Goal: Information Seeking & Learning: Learn about a topic

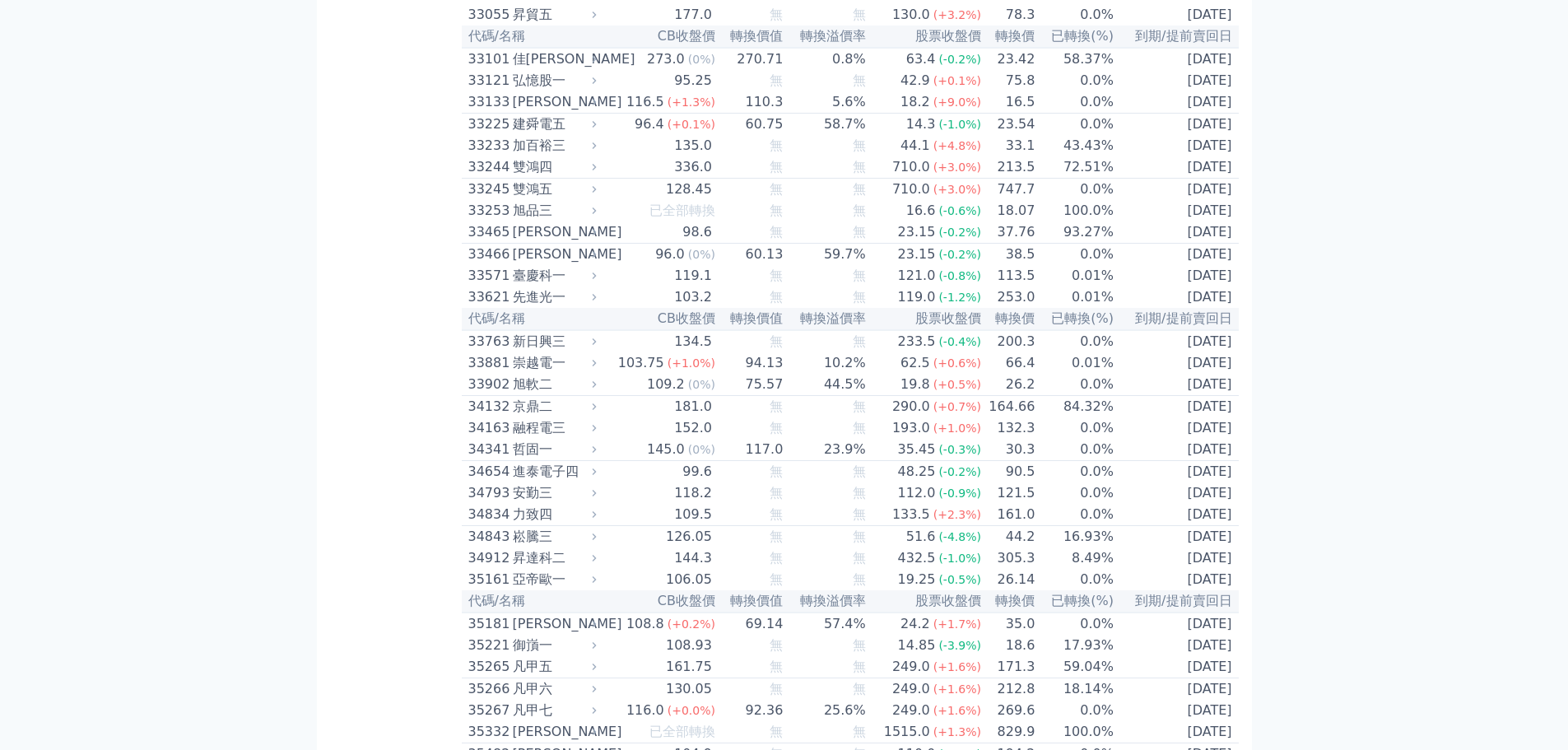
scroll to position [2279, 0]
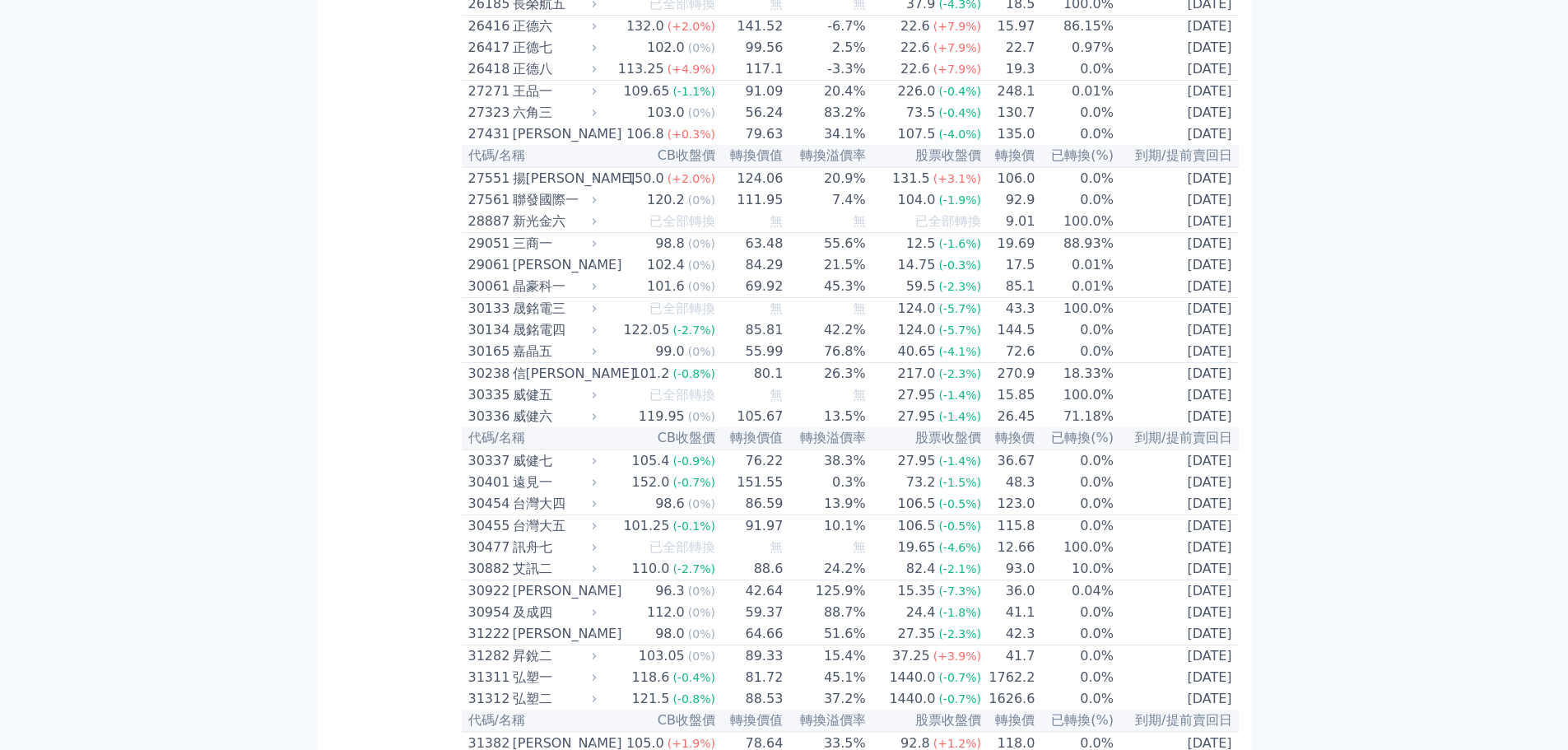
scroll to position [1975, 0]
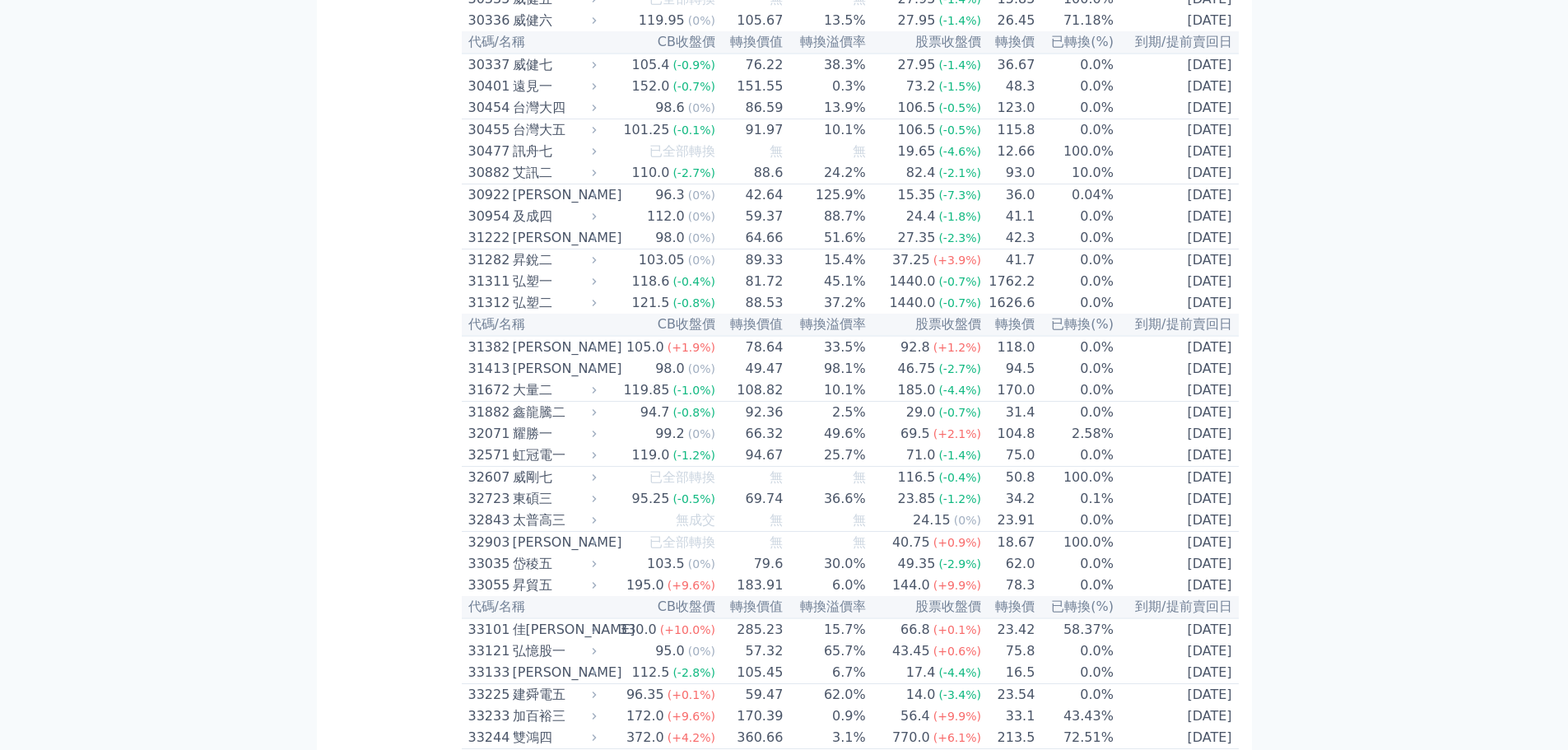
scroll to position [2468, 0]
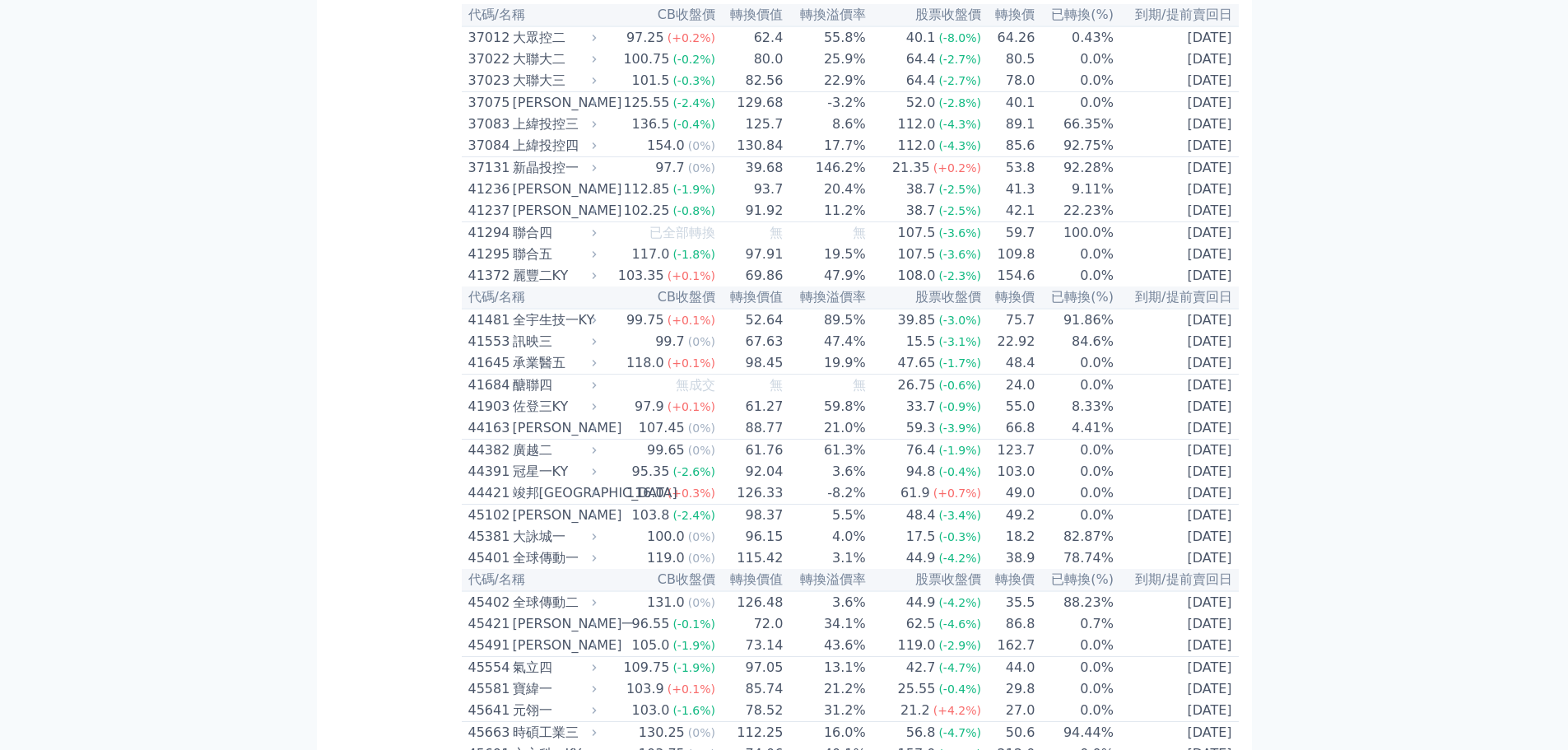
scroll to position [4114, 0]
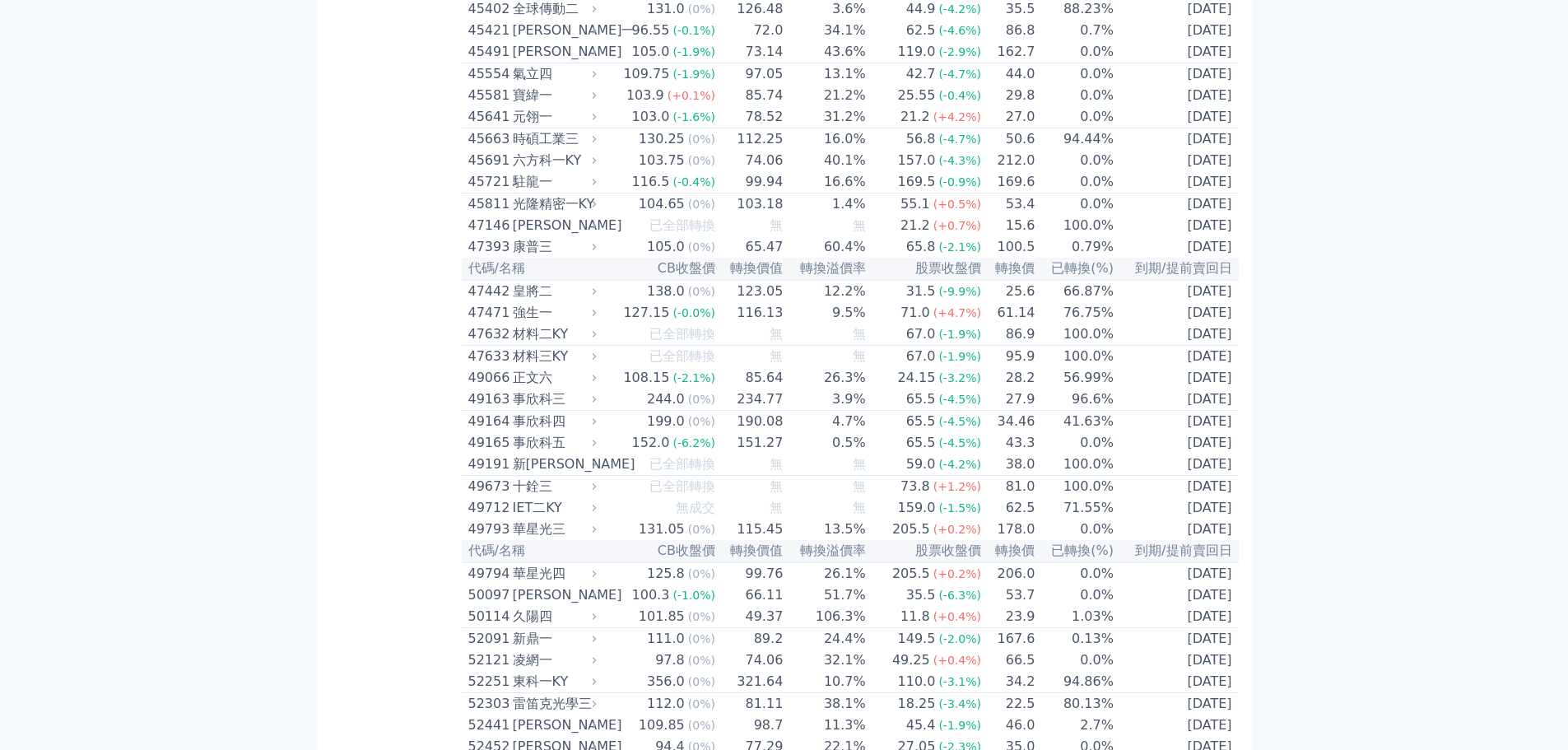
scroll to position [4690, 0]
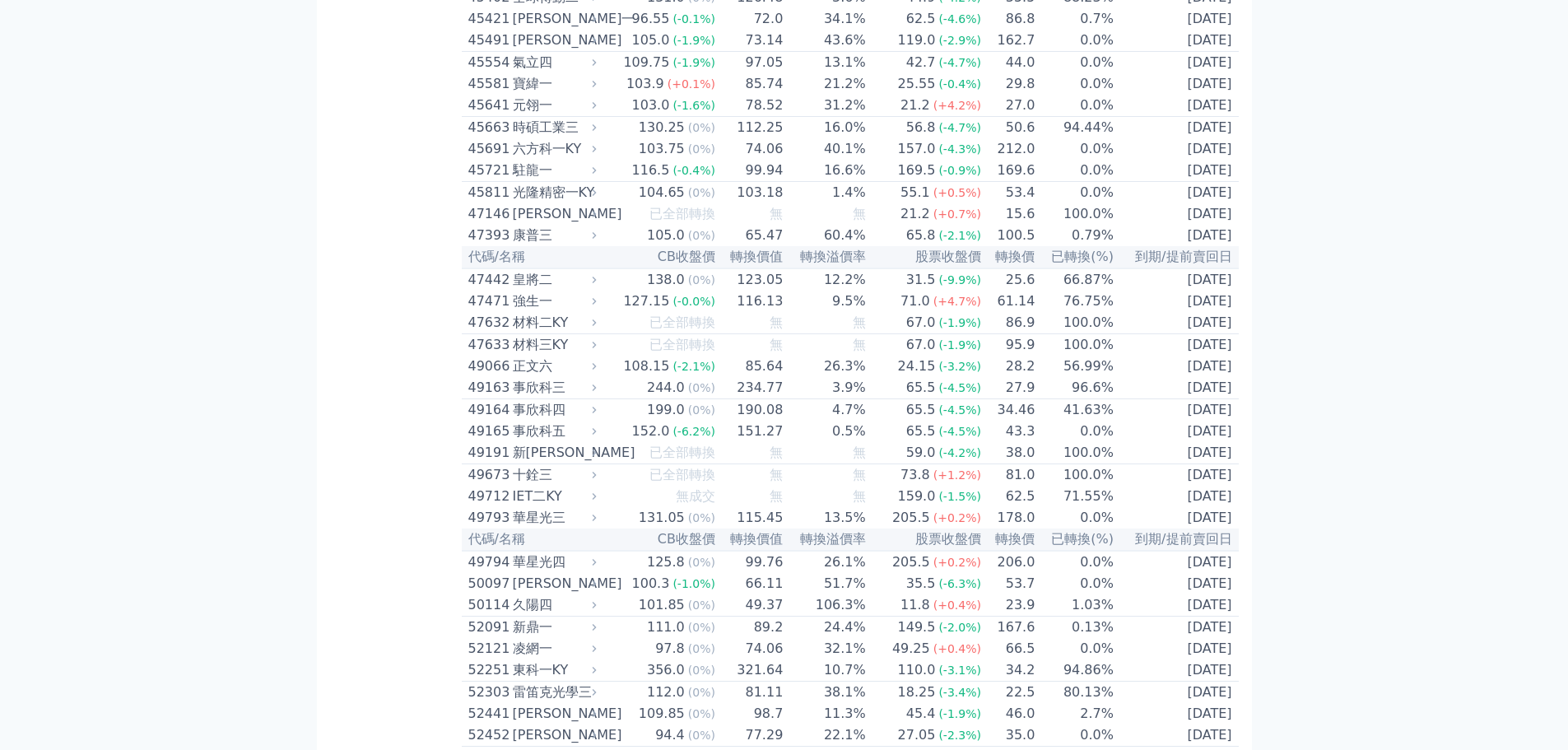
click at [1459, 340] on div "可轉債列表 財務數據 可轉債列表 財務數據 登出 登出 按代號排序 即將/近期發行 一年內到期 轉換比例 低收盤價 轉換價值接近百元 低轉換溢價" at bounding box center [784, 103] width 1568 height 9587
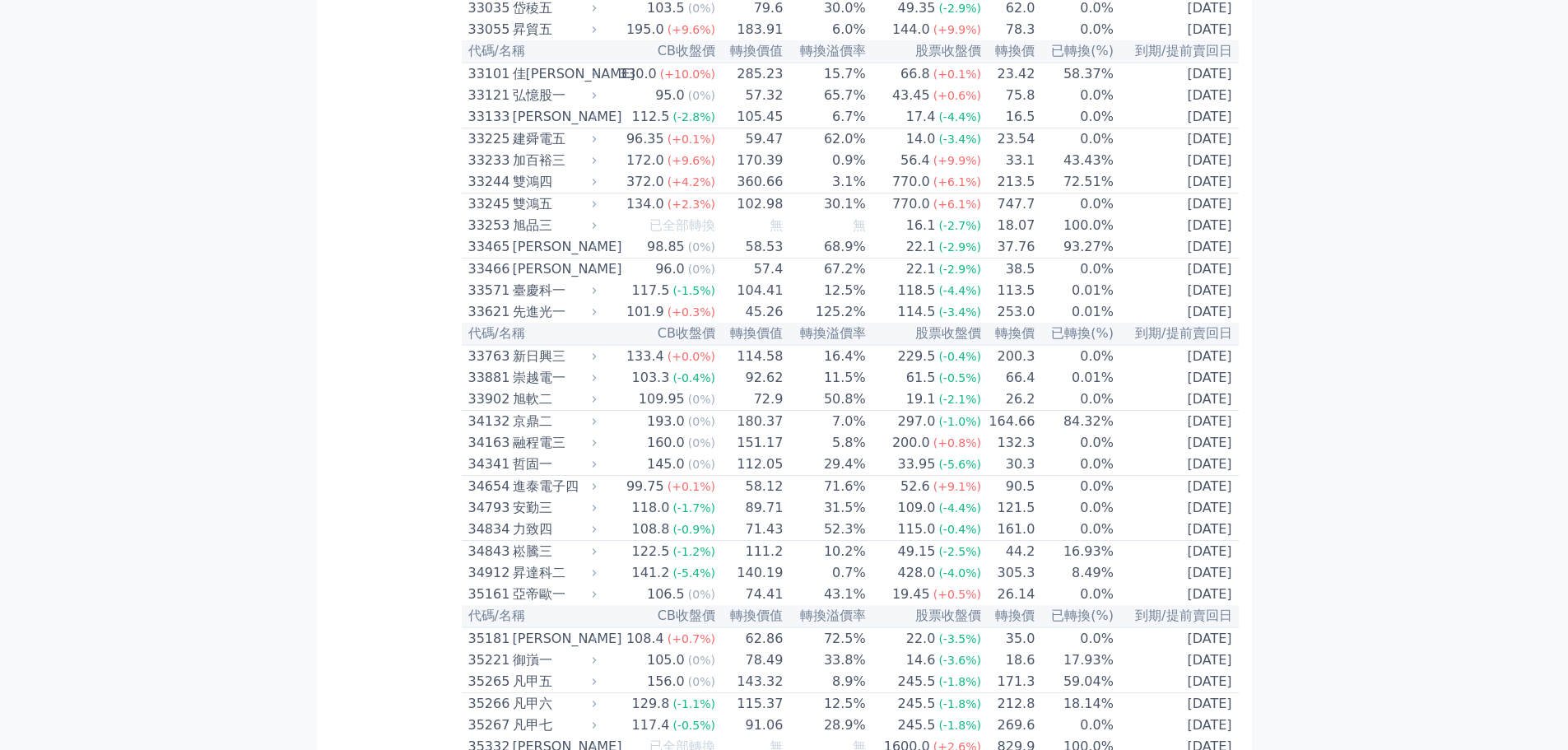
scroll to position [2880, 0]
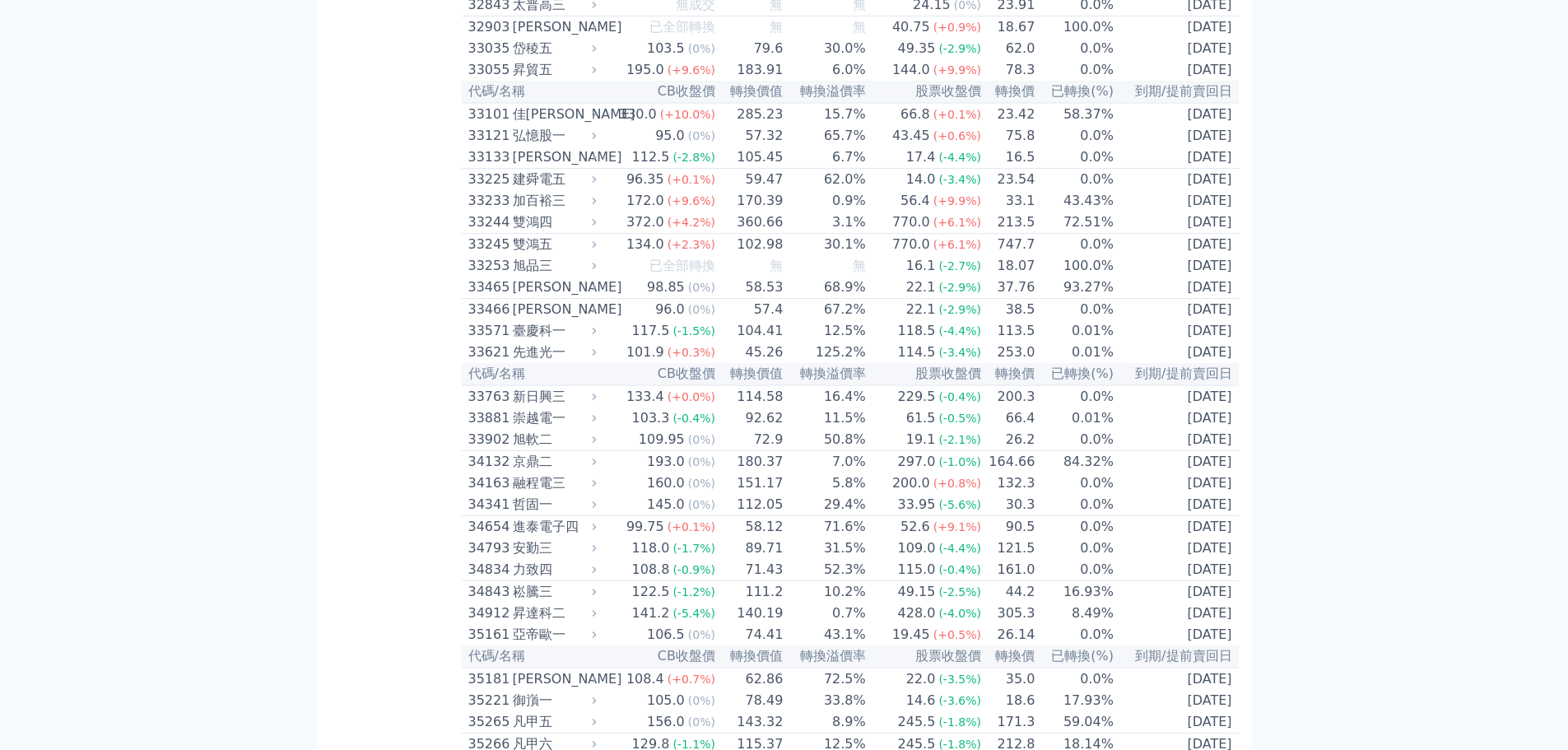
click at [1009, 169] on td "16.5" at bounding box center [1009, 157] width 53 height 22
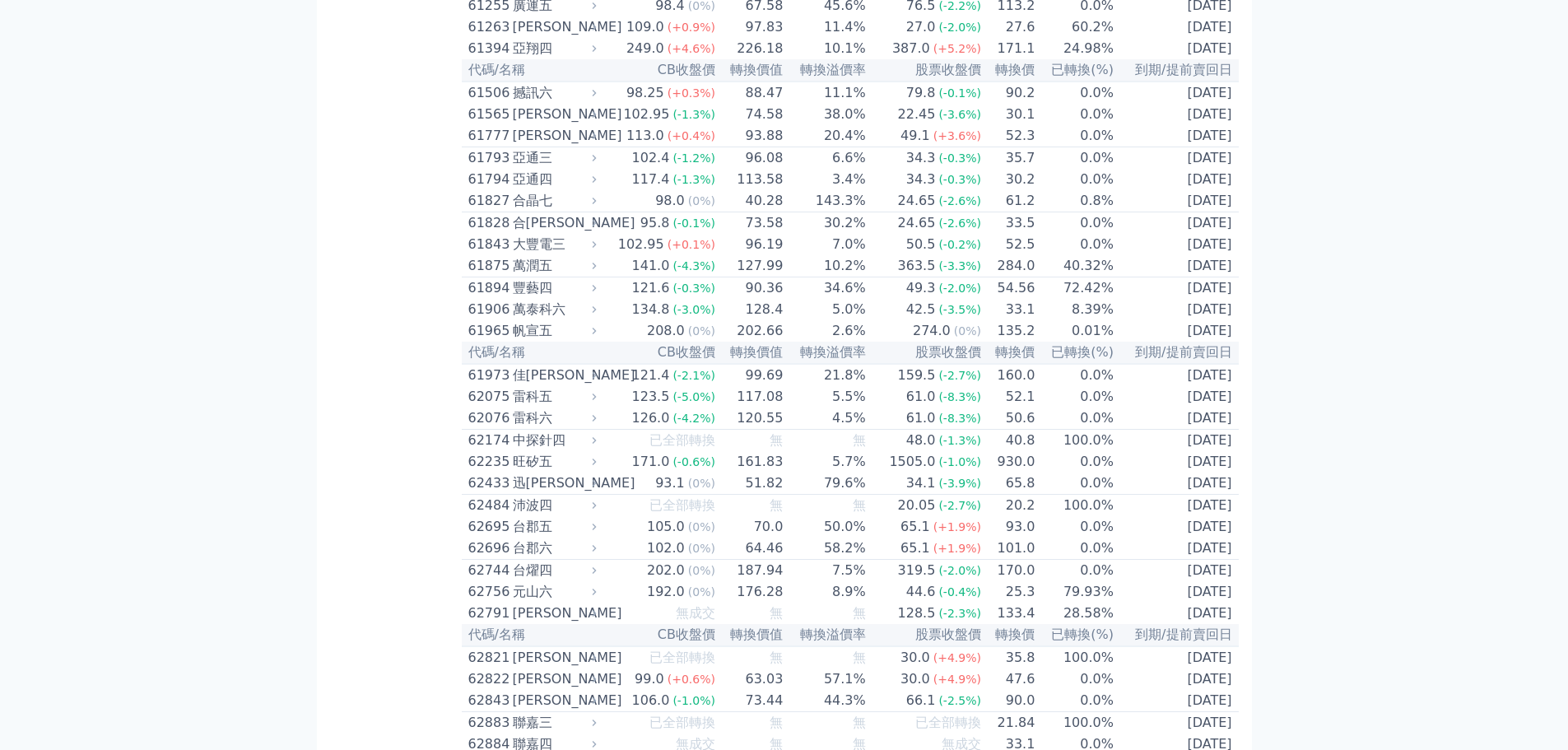
scroll to position [6007, 0]
